Goal: Complete application form: Complete application form

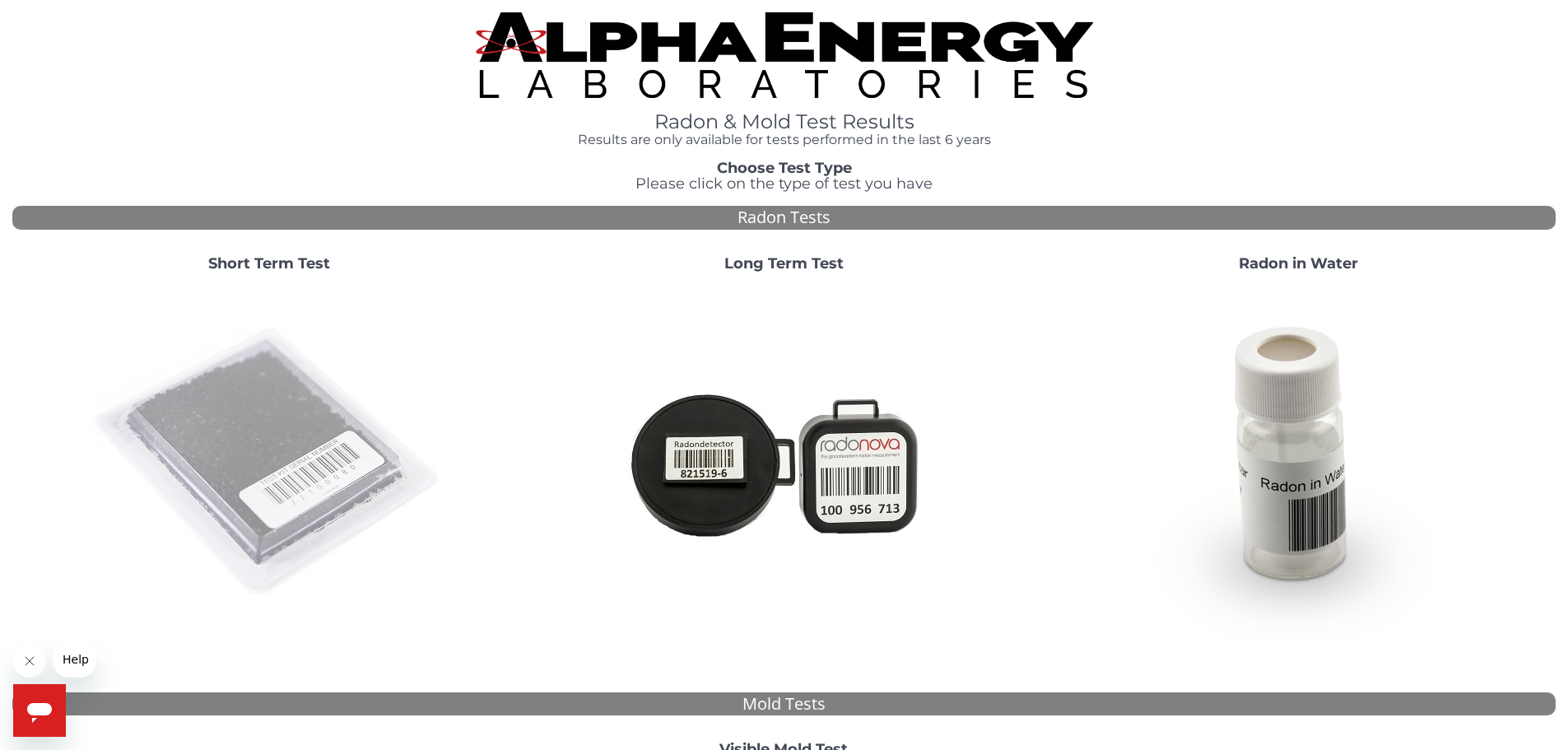
click at [260, 458] on img at bounding box center [268, 462] width 354 height 354
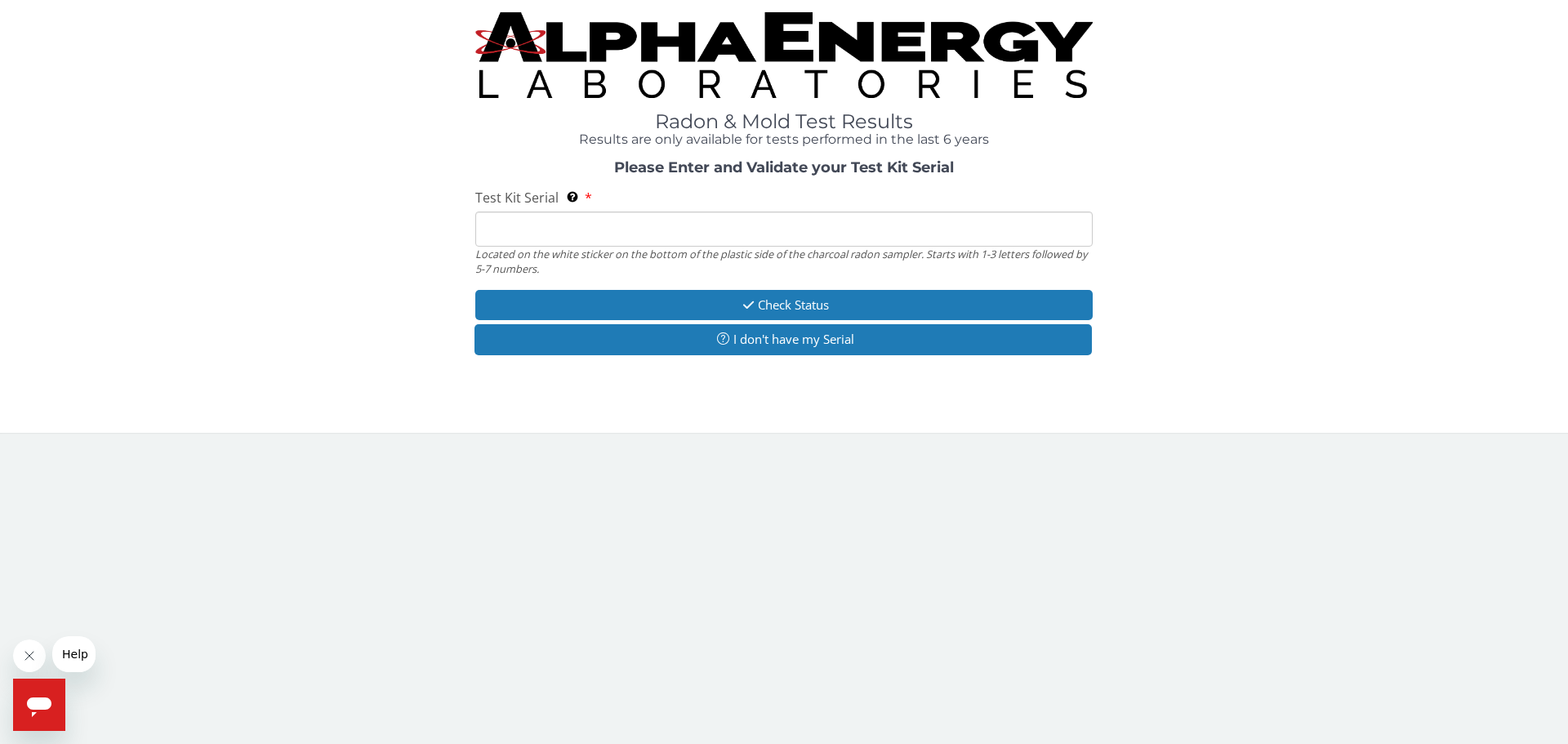
click at [508, 233] on input "Test Kit Serial Located on the white sticker on the bottom of the plastic side …" at bounding box center [784, 229] width 618 height 36
click at [691, 356] on div "Check Status I don't have my Serial" at bounding box center [784, 325] width 618 height 69
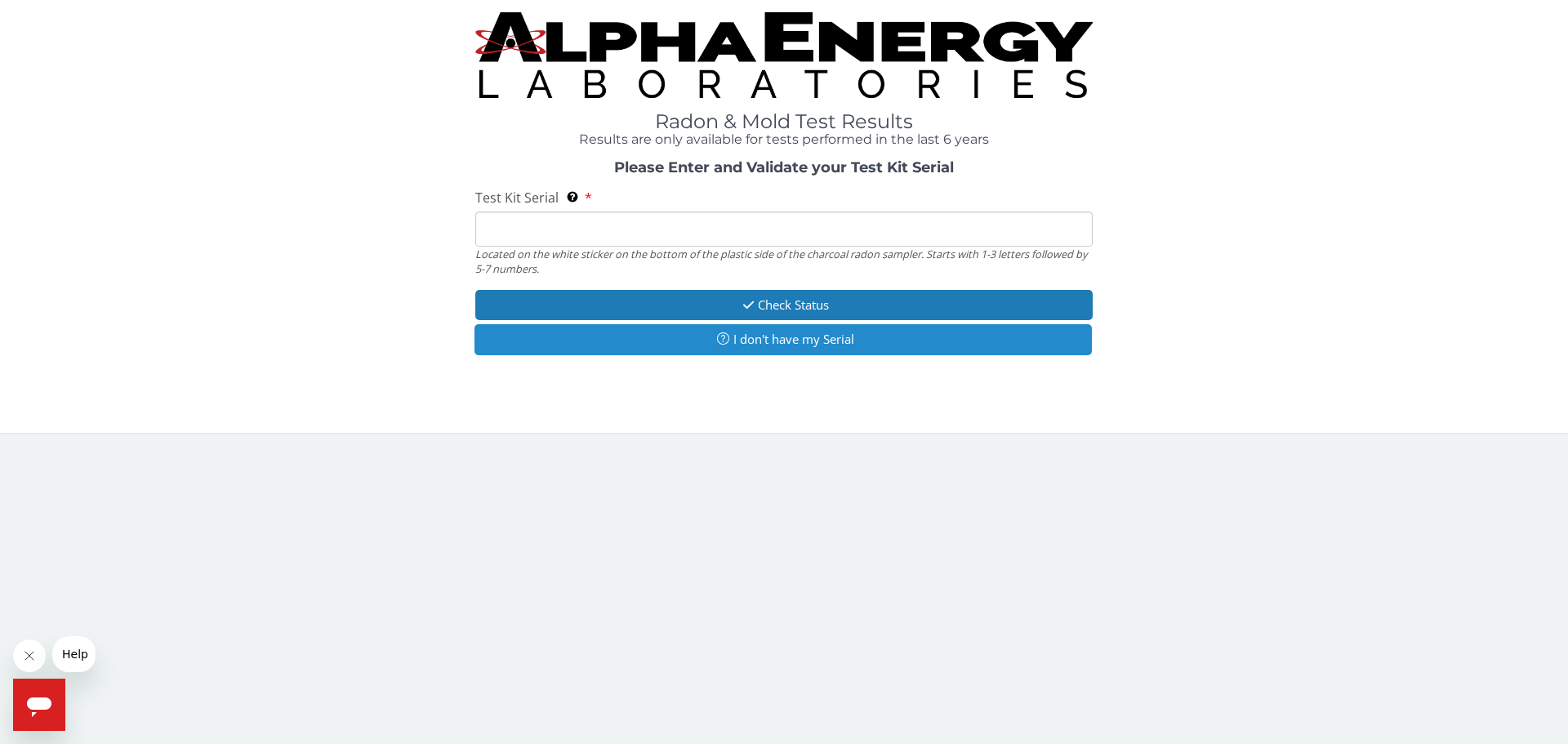
click at [871, 343] on button "I don't have my Serial" at bounding box center [783, 338] width 618 height 30
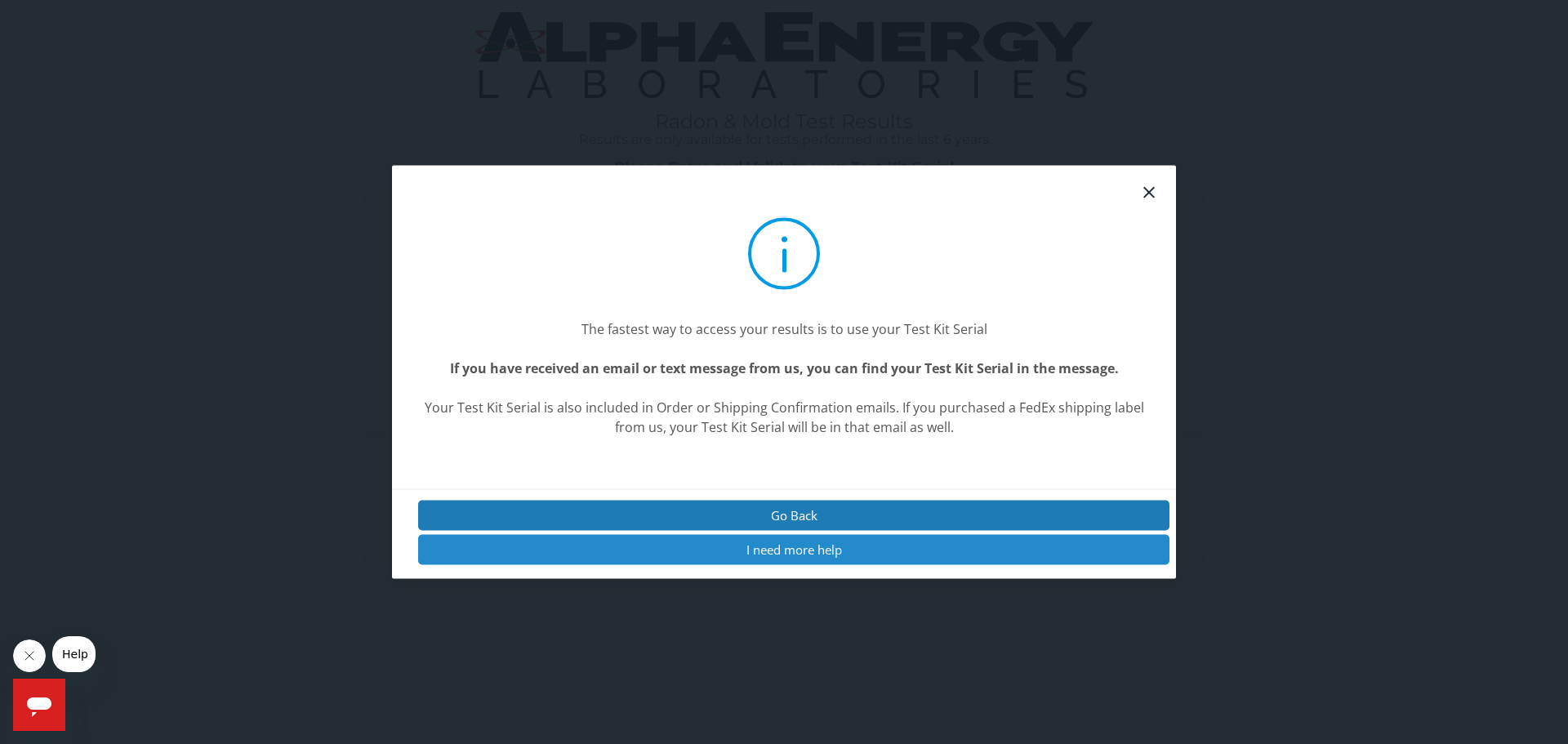
click at [823, 551] on button "I need more help" at bounding box center [794, 550] width 752 height 30
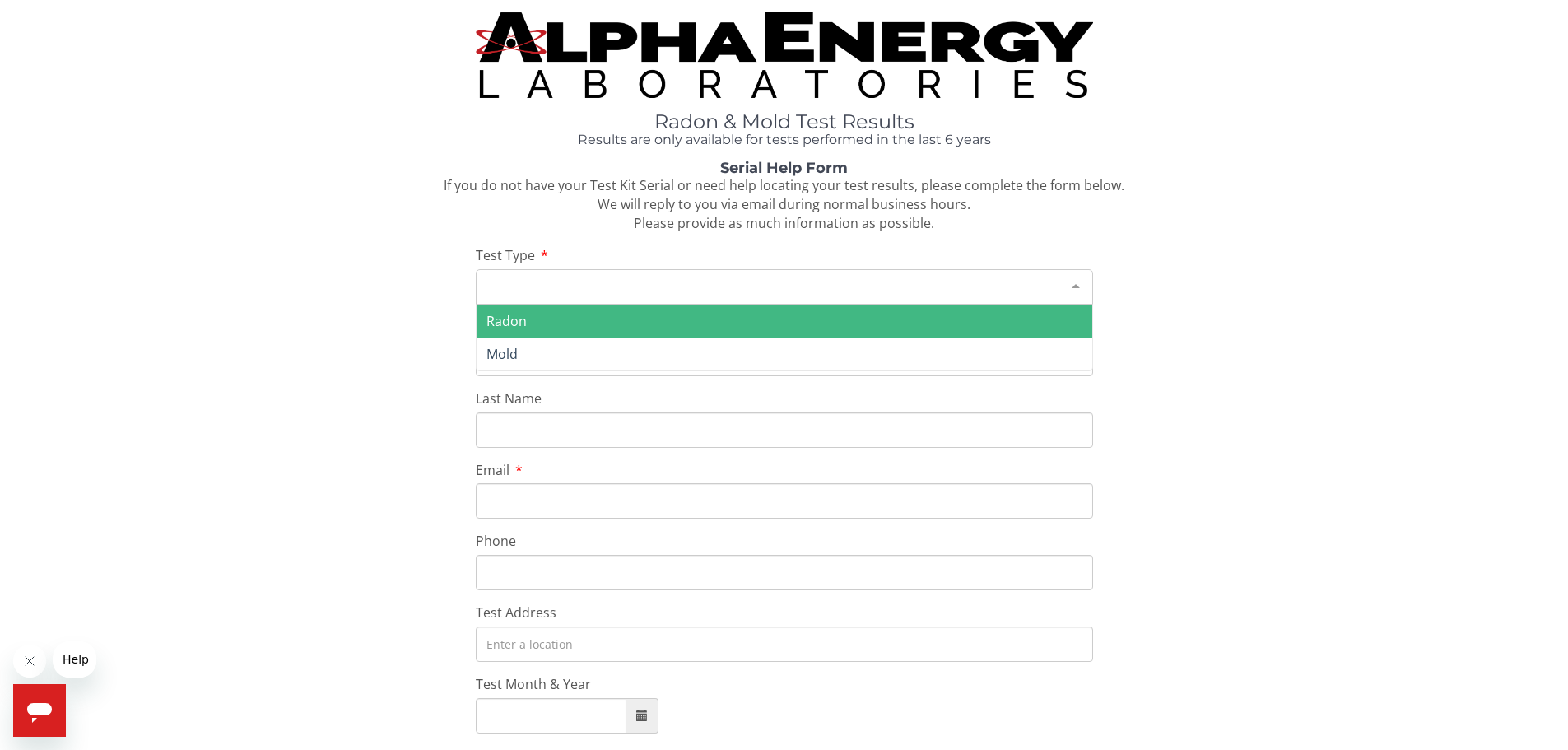
click at [665, 278] on div "Please make a selection" at bounding box center [785, 287] width 618 height 36
click at [651, 328] on span "Radon" at bounding box center [784, 321] width 616 height 33
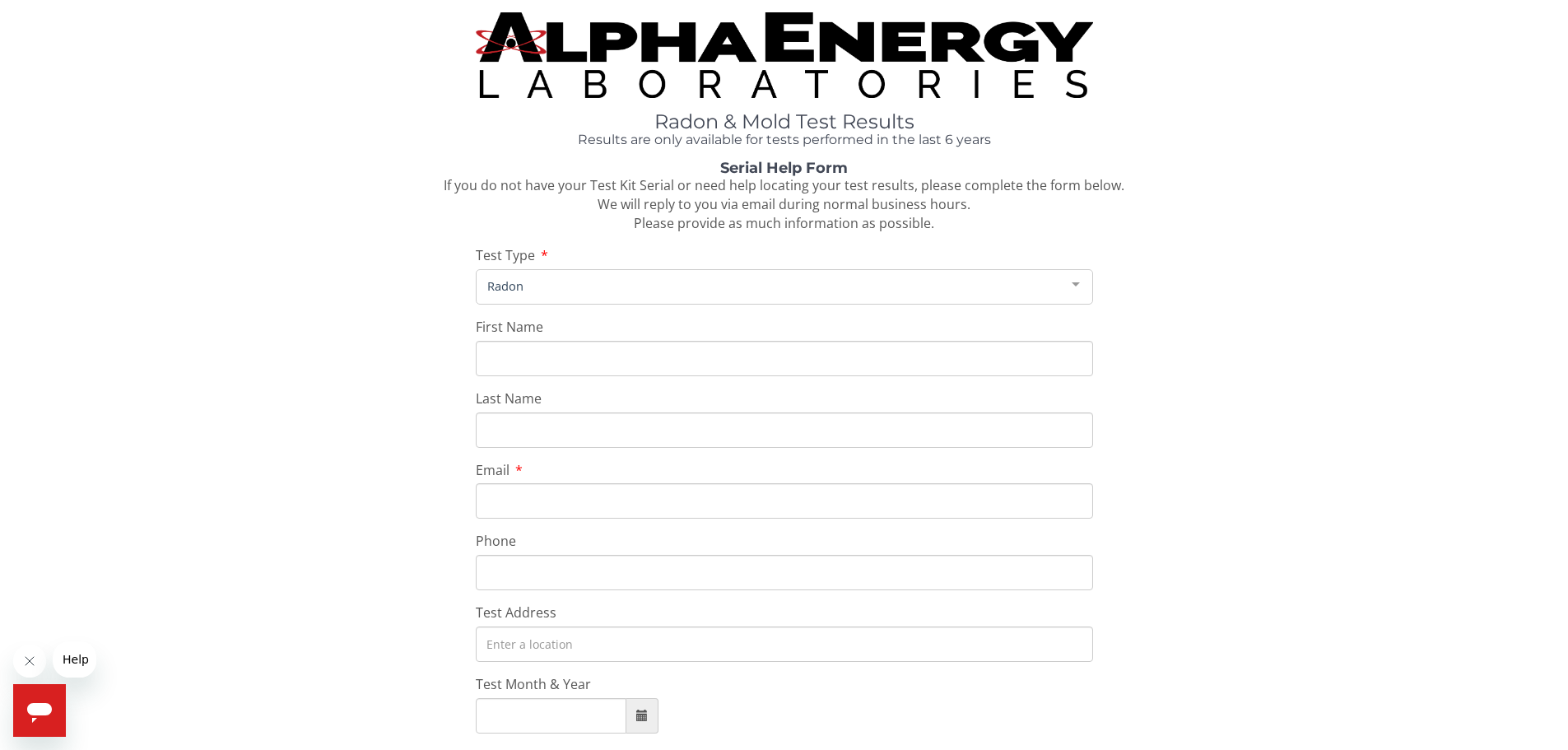
click at [627, 368] on input "First Name" at bounding box center [785, 358] width 618 height 36
type input "[PERSON_NAME]"
type input "[EMAIL_ADDRESS][DOMAIN_NAME]"
click at [614, 595] on div "Serial Help Form If you do not have your Test Kit Serial or need help locating …" at bounding box center [783, 551] width 1543 height 779
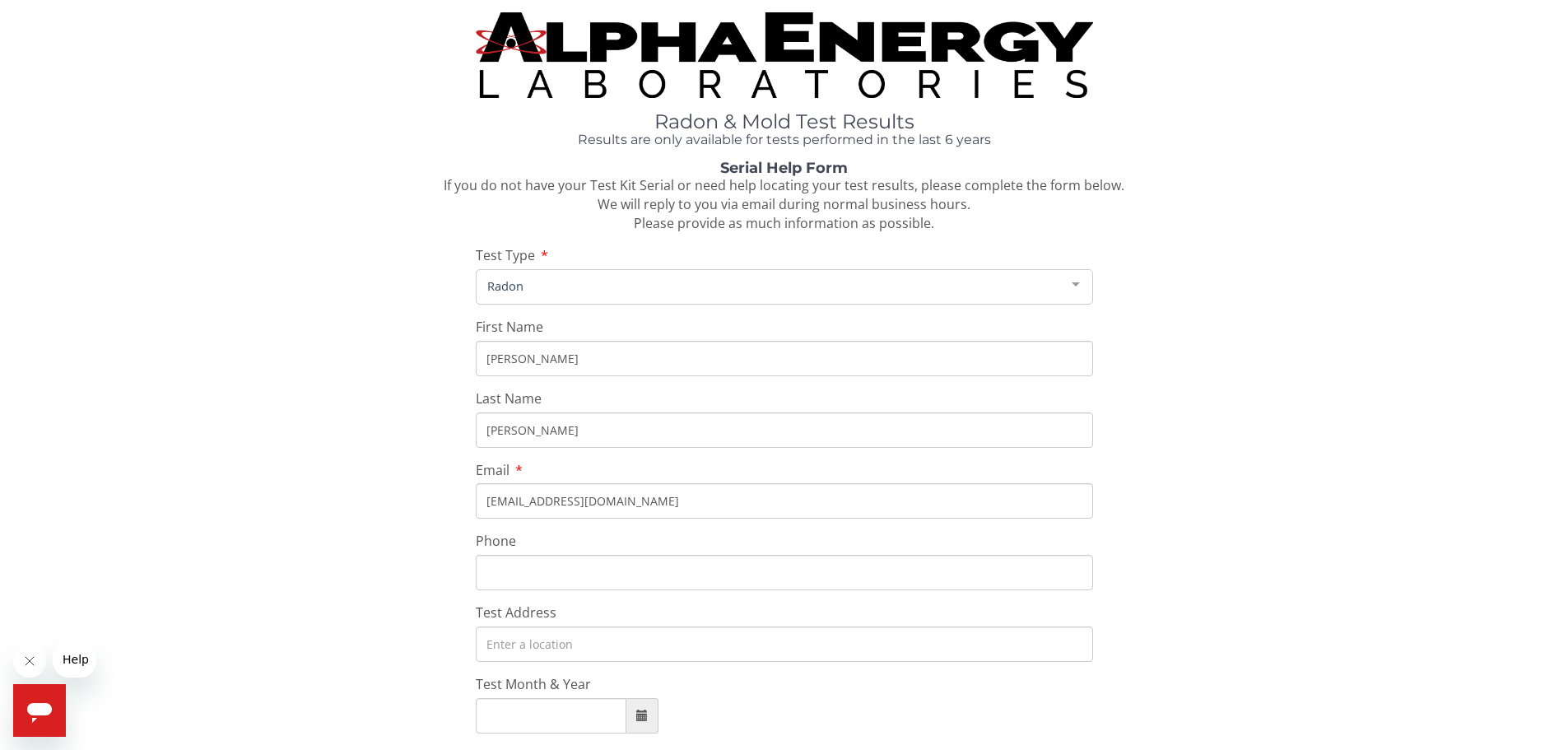
click at [612, 578] on input "Phone" at bounding box center [785, 573] width 618 height 36
type input "[PHONE_NUMBER]"
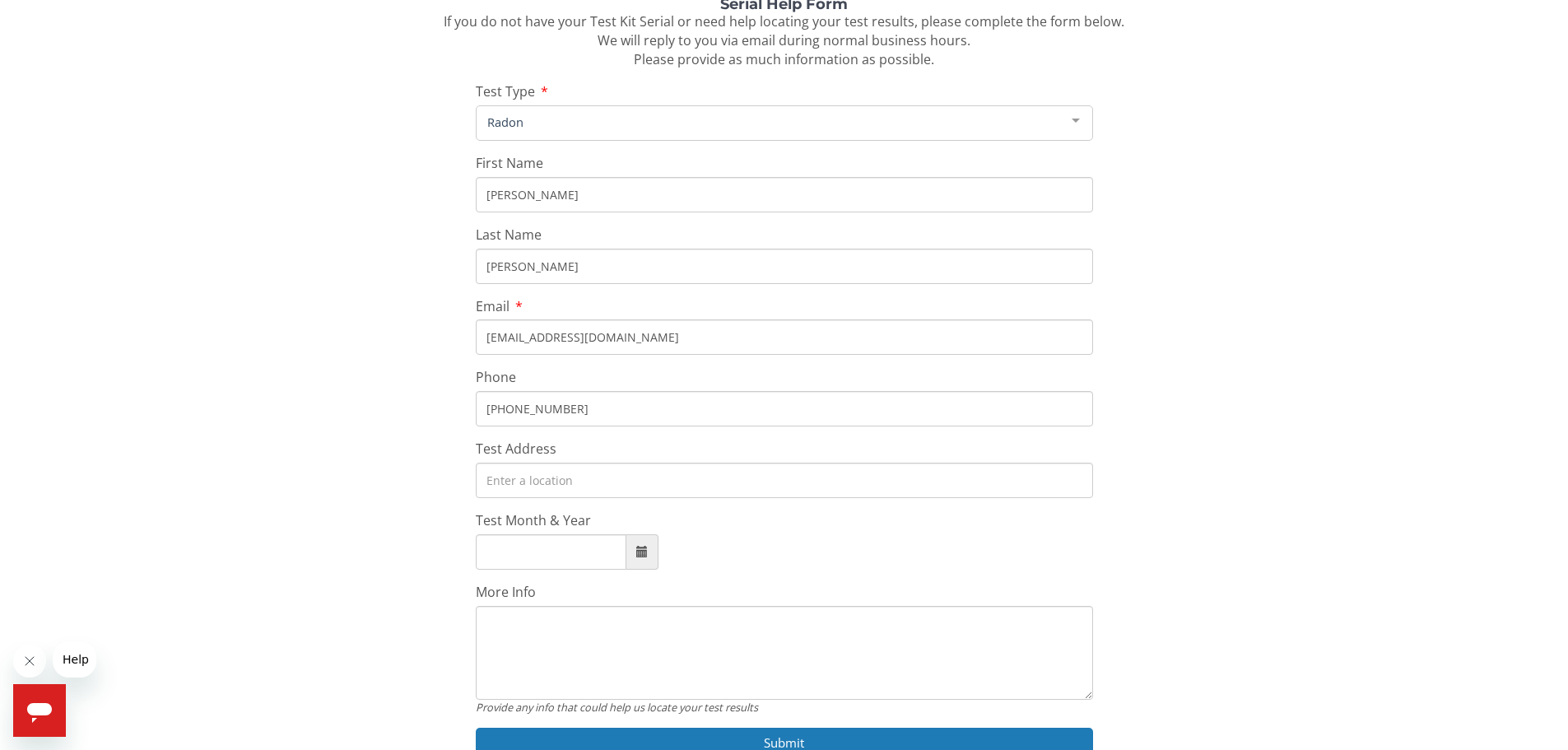
scroll to position [165, 0]
click at [516, 483] on input "Test Address" at bounding box center [785, 479] width 618 height 36
type input "[STREET_ADDRESS]"
click at [545, 540] on input "Test Month & Year" at bounding box center [551, 551] width 151 height 36
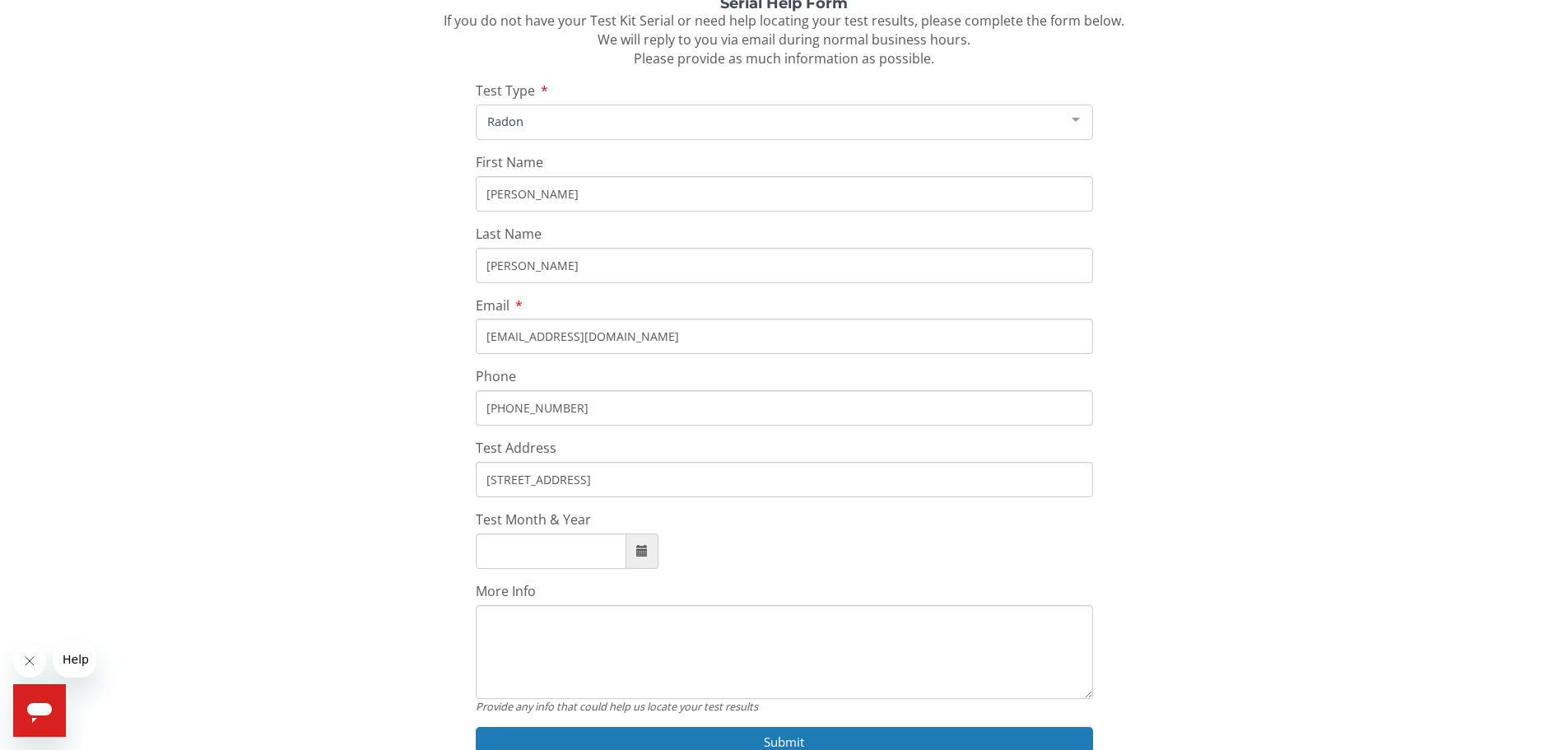
click at [646, 554] on span at bounding box center [642, 551] width 12 height 12
type input "[DATE]"
click at [662, 444] on span "Aug" at bounding box center [655, 451] width 44 height 44
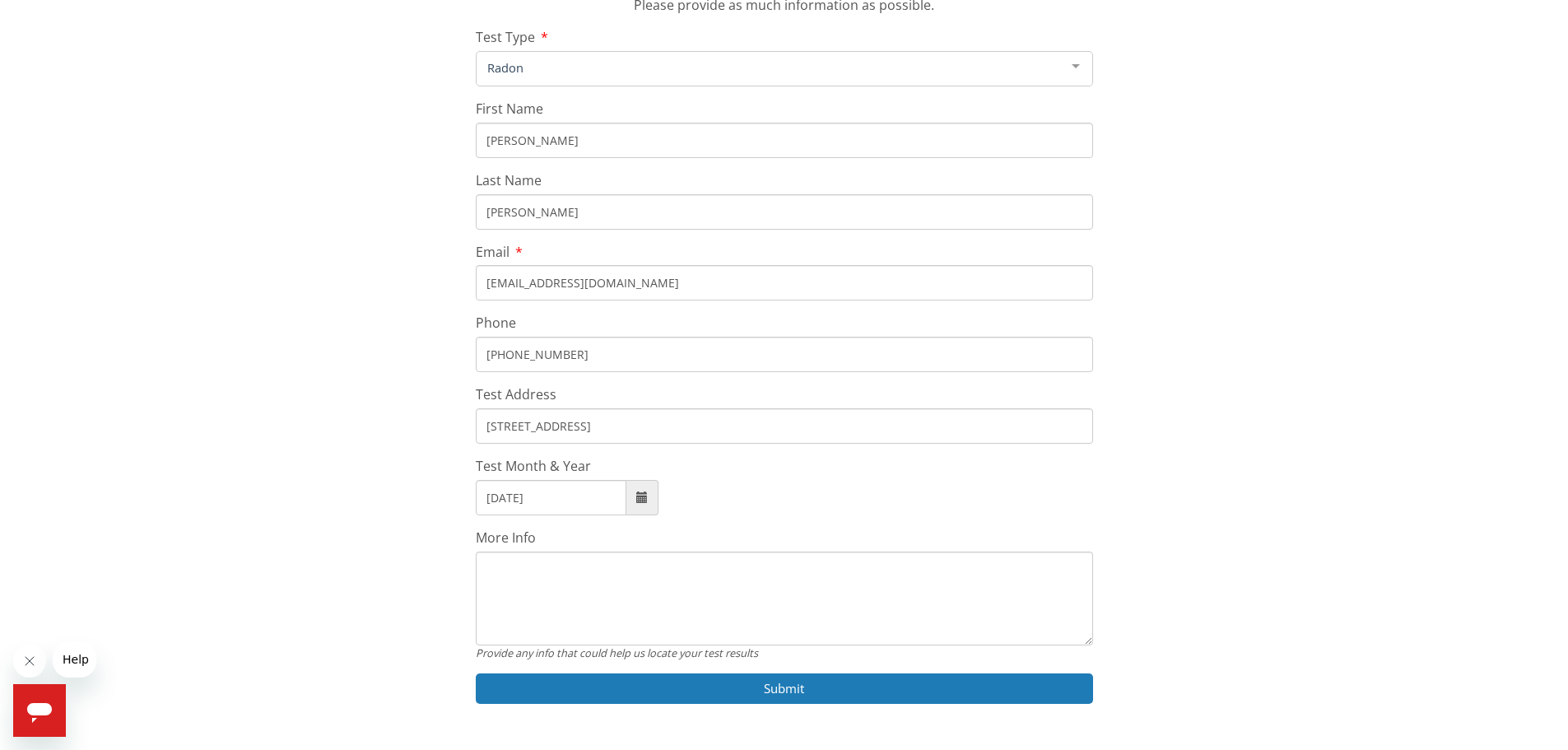
scroll to position [247, 0]
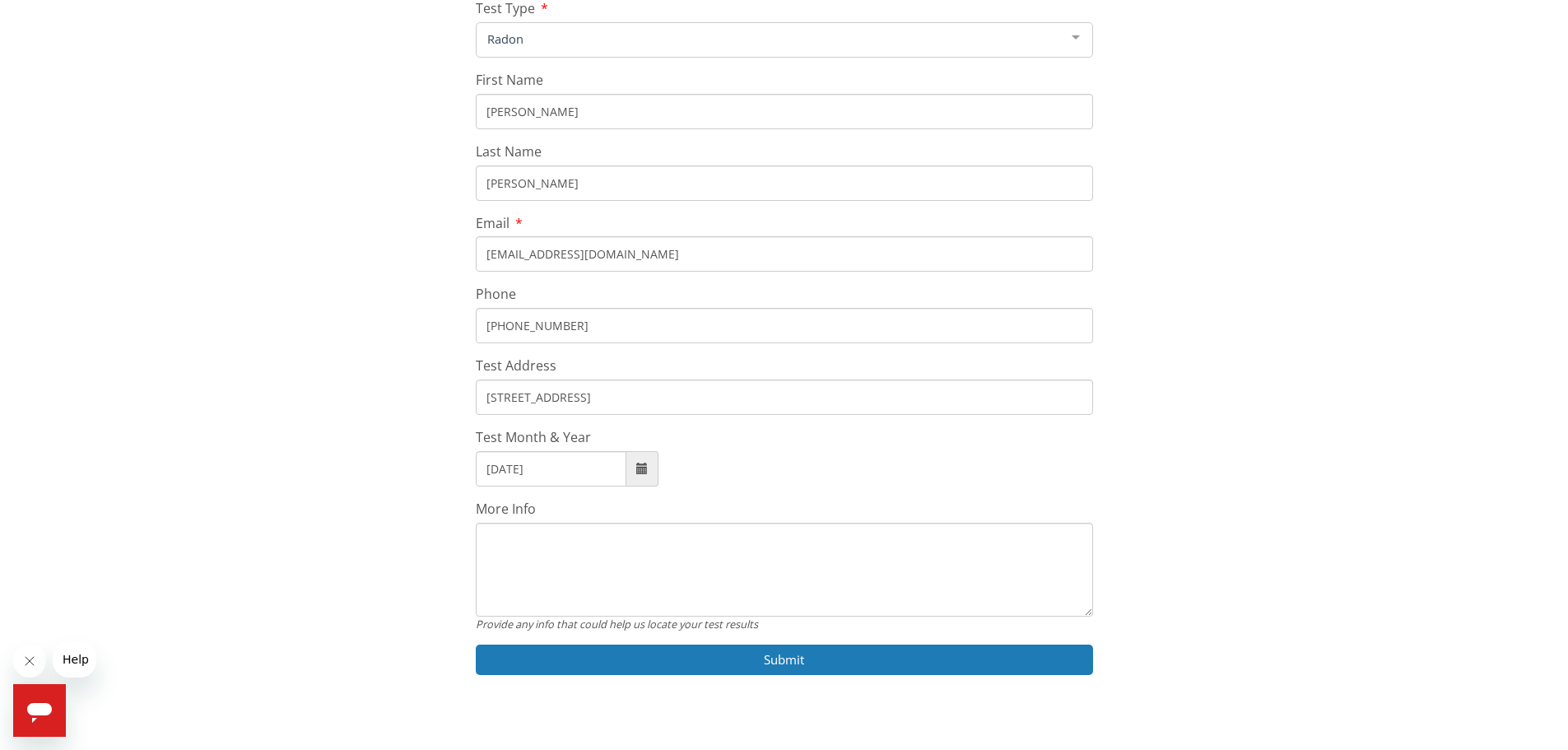
click at [641, 567] on textarea "More Info" at bounding box center [785, 570] width 618 height 94
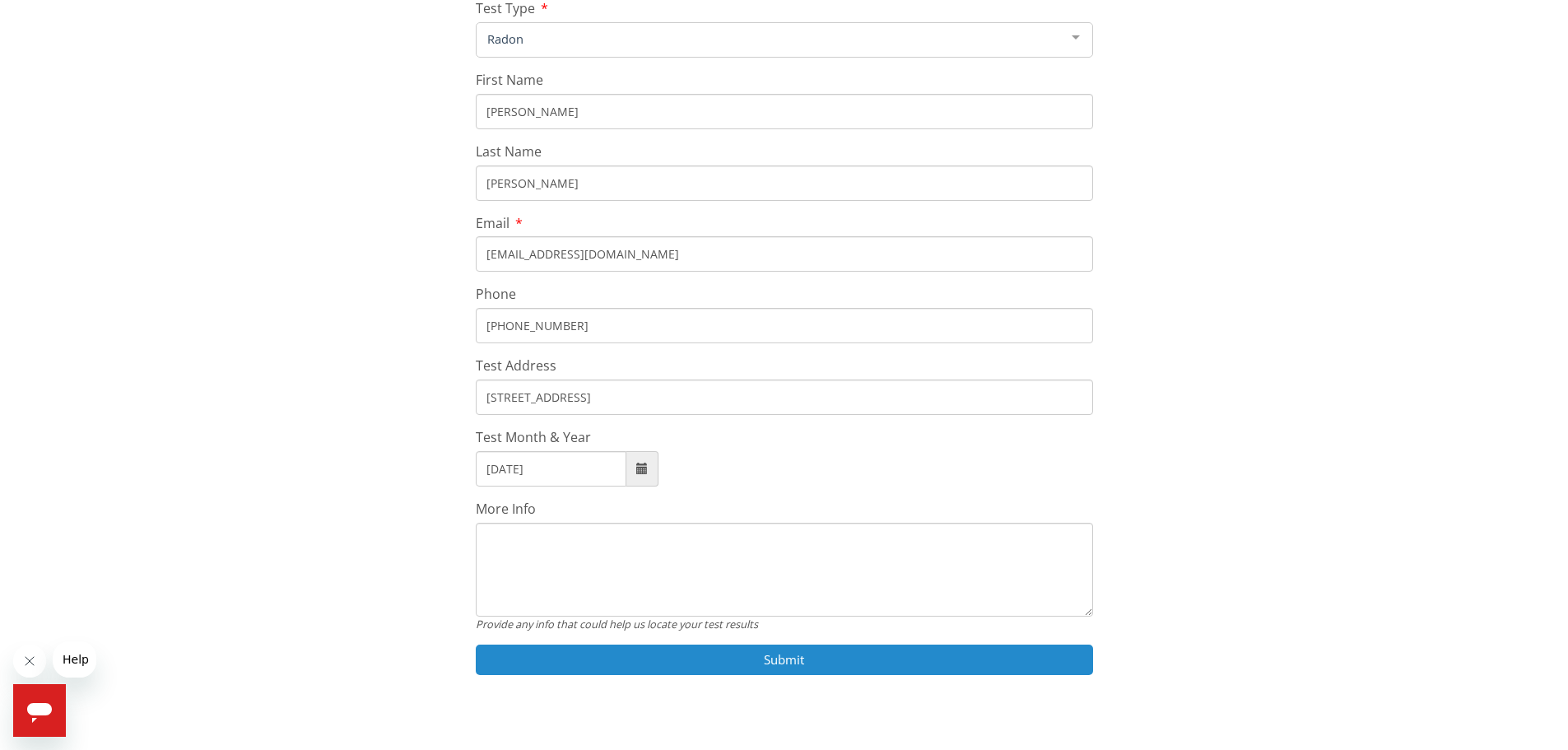
click at [712, 660] on button "Submit" at bounding box center [785, 659] width 618 height 30
click at [723, 655] on button "Submit" at bounding box center [785, 659] width 618 height 30
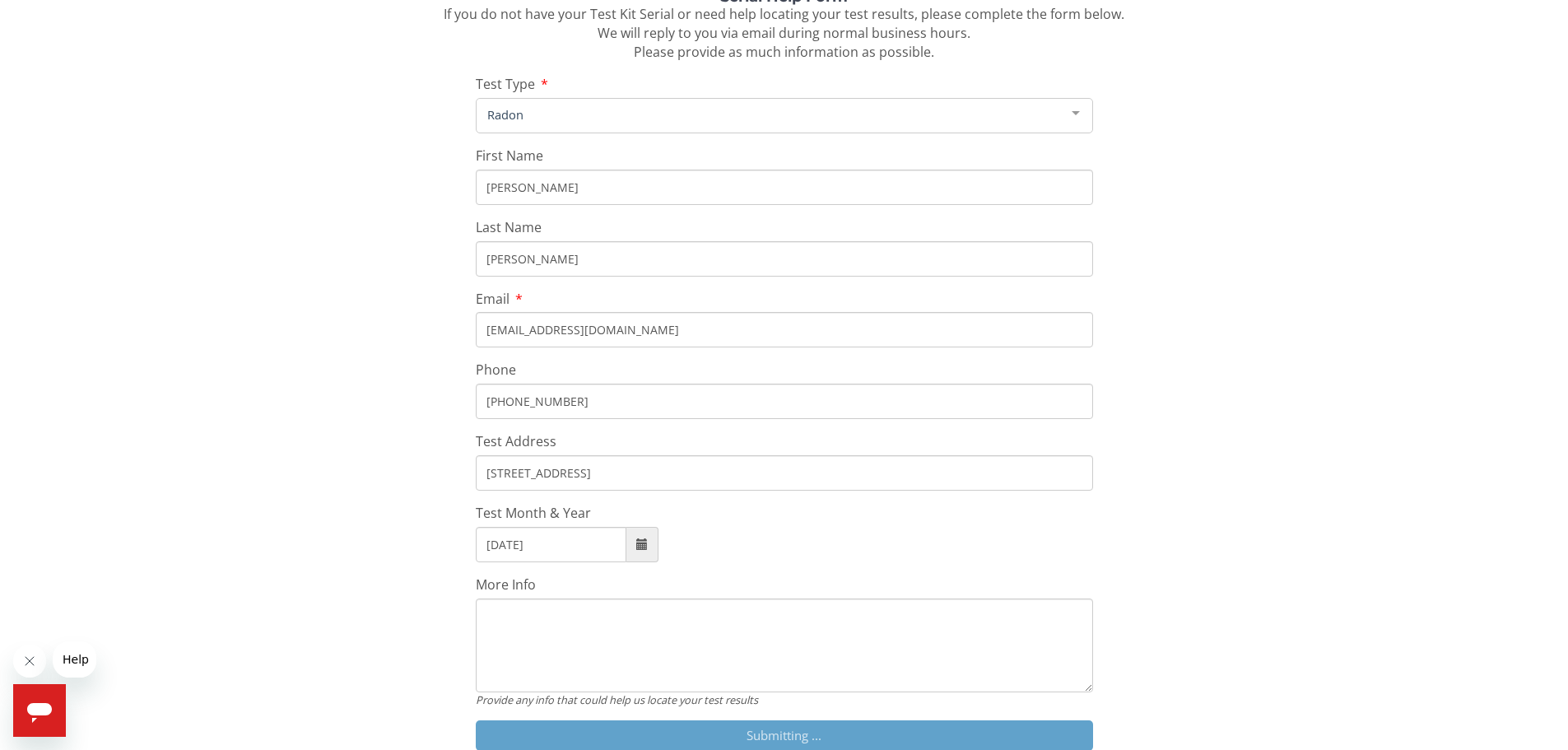
scroll to position [0, 0]
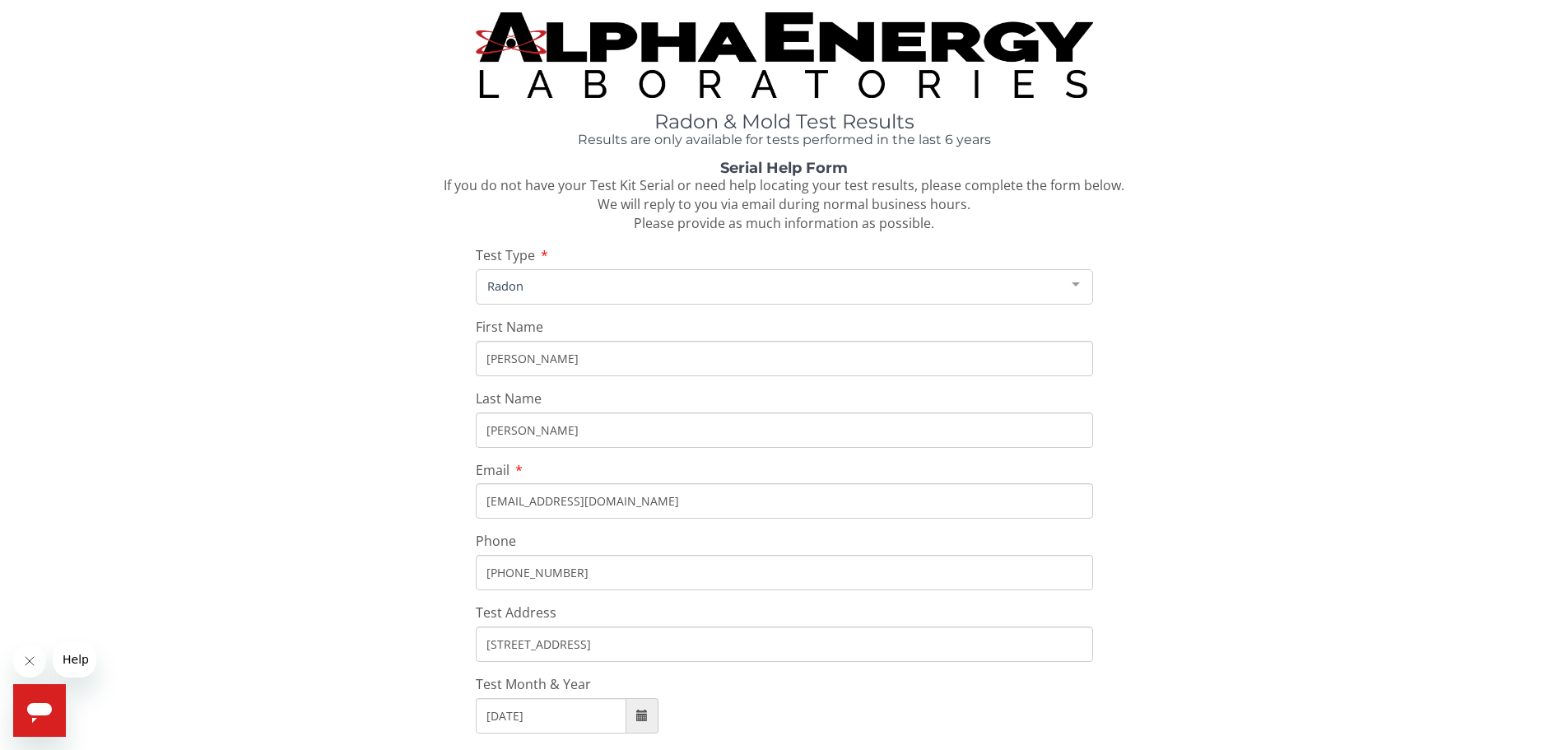
click at [646, 574] on input "[PHONE_NUMBER]" at bounding box center [785, 573] width 618 height 36
drag, startPoint x: 634, startPoint y: 573, endPoint x: 421, endPoint y: 567, distance: 213.1
click at [422, 568] on div "Serial Help Form If you do not have your Test Kit Serial or need help locating …" at bounding box center [783, 545] width 1543 height 768
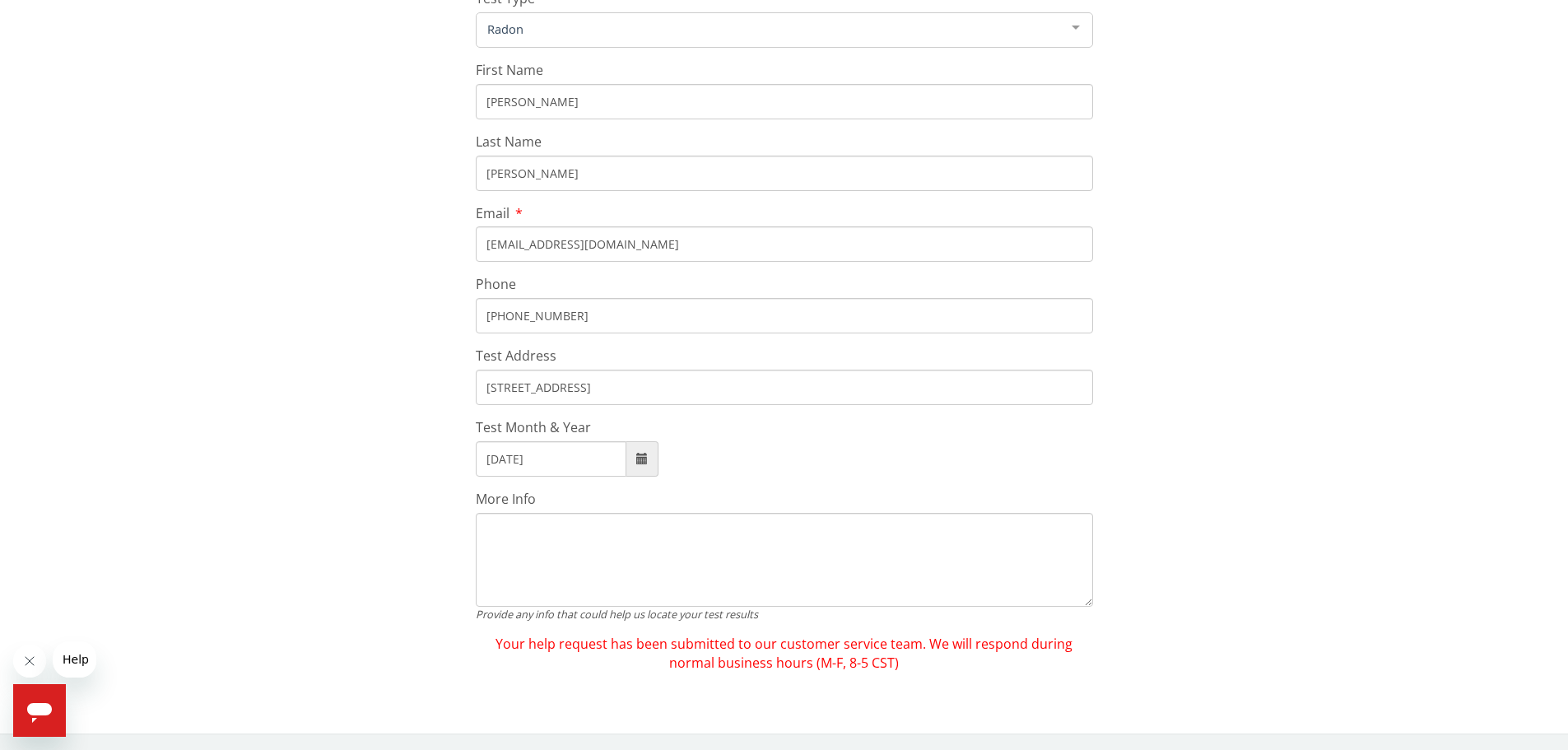
click at [592, 318] on input "[PHONE_NUMBER]" at bounding box center [785, 315] width 618 height 36
drag, startPoint x: 579, startPoint y: 315, endPoint x: 416, endPoint y: 312, distance: 163.0
click at [416, 312] on div "Serial Help Form If you do not have your Test Kit Serial or need help locating …" at bounding box center [783, 288] width 1543 height 768
type input "[PHONE_NUMBER]"
click at [399, 454] on div "Serial Help Form If you do not have your Test Kit Serial or need help locating …" at bounding box center [783, 288] width 1543 height 768
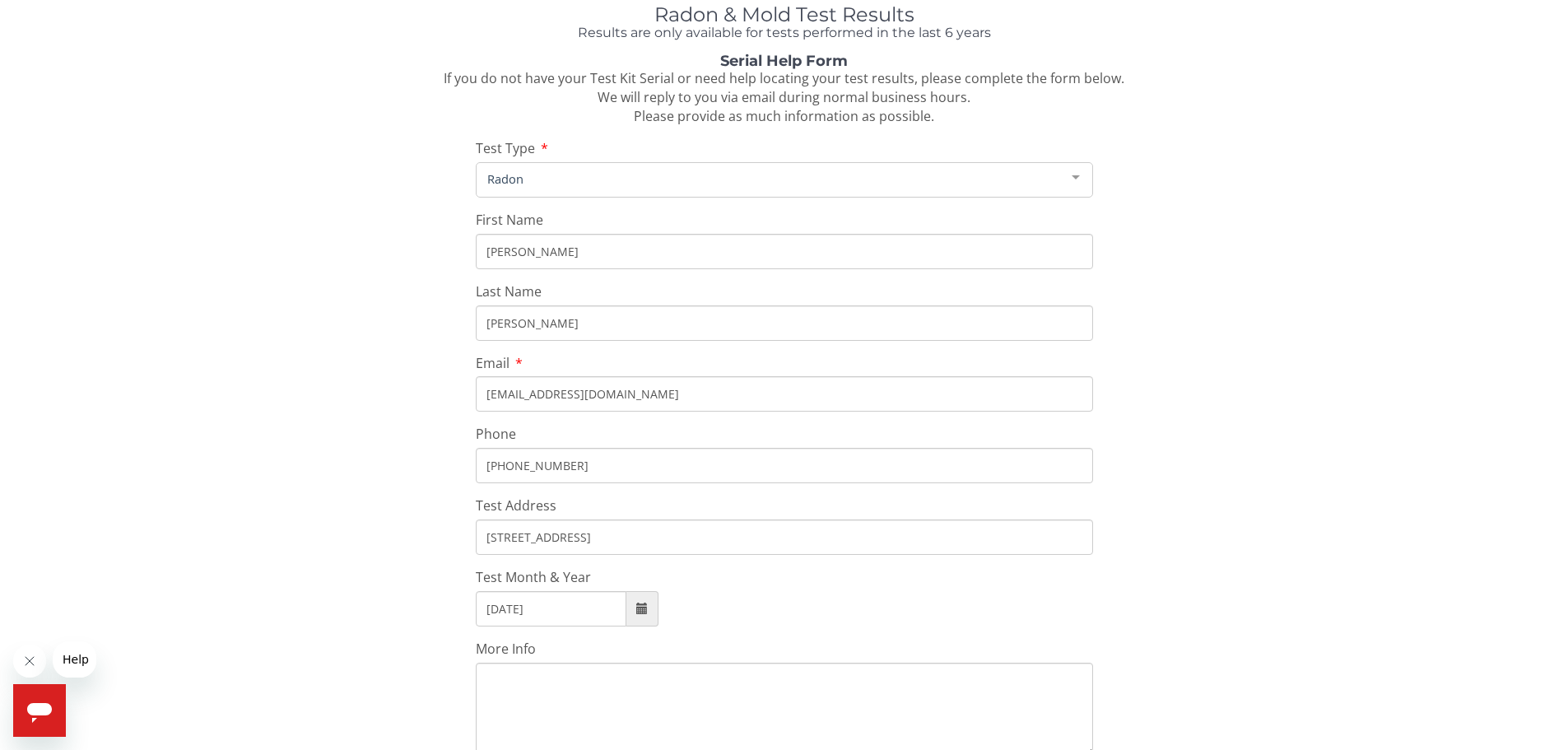
scroll to position [0, 0]
